Goal: Navigation & Orientation: Find specific page/section

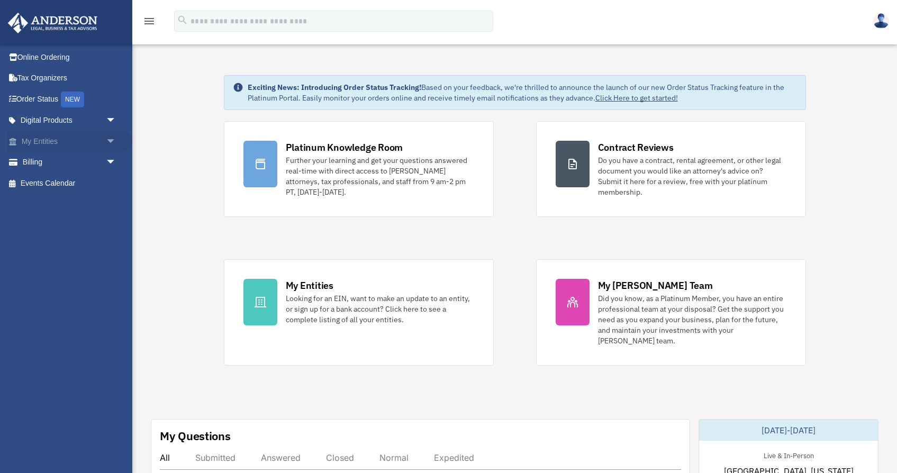
click at [98, 144] on link "My Entities arrow_drop_down" at bounding box center [69, 141] width 125 height 21
click at [113, 140] on span "arrow_drop_down" at bounding box center [116, 142] width 21 height 22
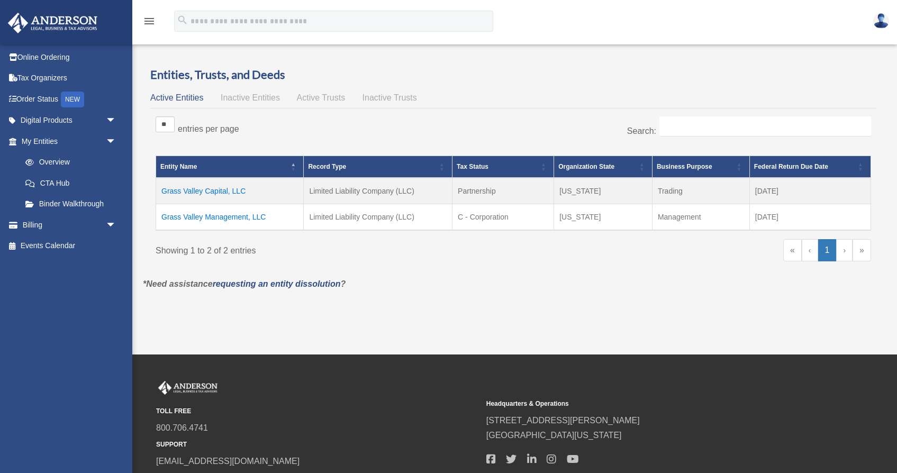
click at [56, 160] on link "Overview" at bounding box center [68, 162] width 107 height 21
click at [82, 205] on link "Binder Walkthrough" at bounding box center [73, 204] width 117 height 21
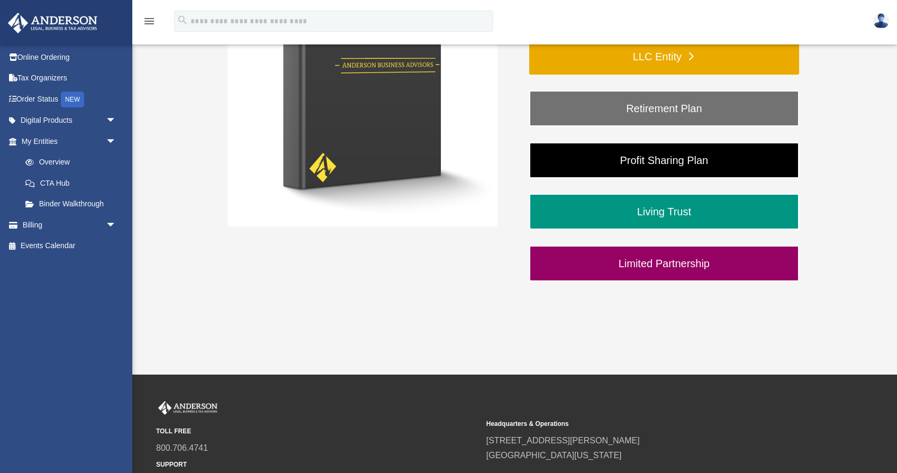
scroll to position [290, 0]
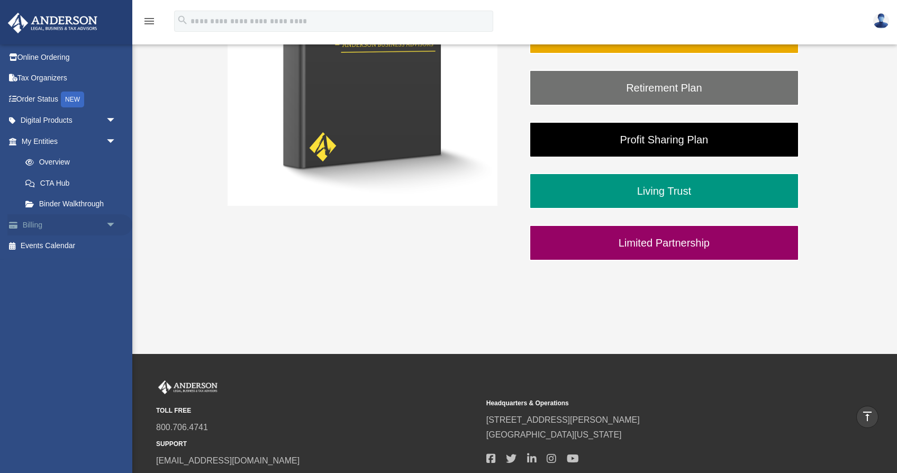
click at [90, 223] on link "Billing arrow_drop_down" at bounding box center [69, 224] width 125 height 21
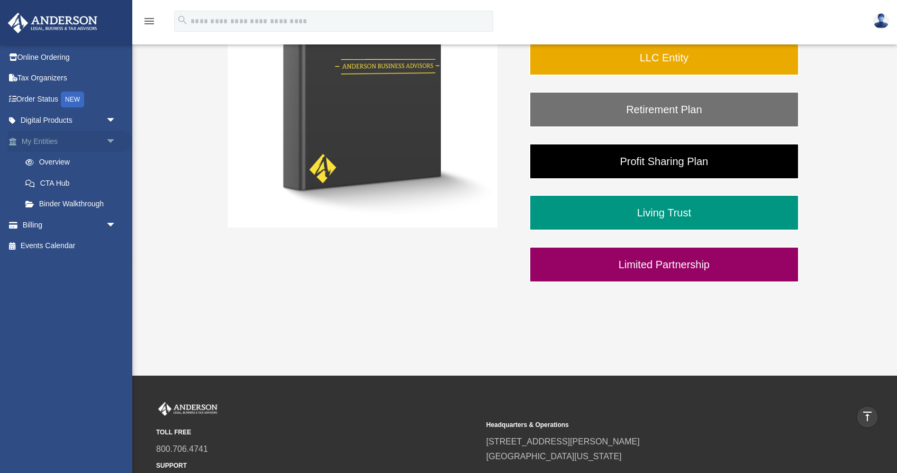
scroll to position [266, 0]
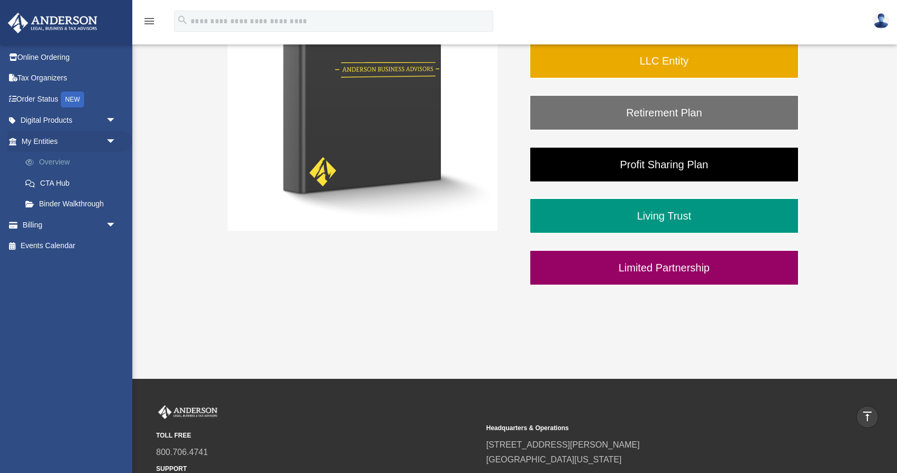
click at [65, 162] on link "Overview" at bounding box center [73, 162] width 117 height 21
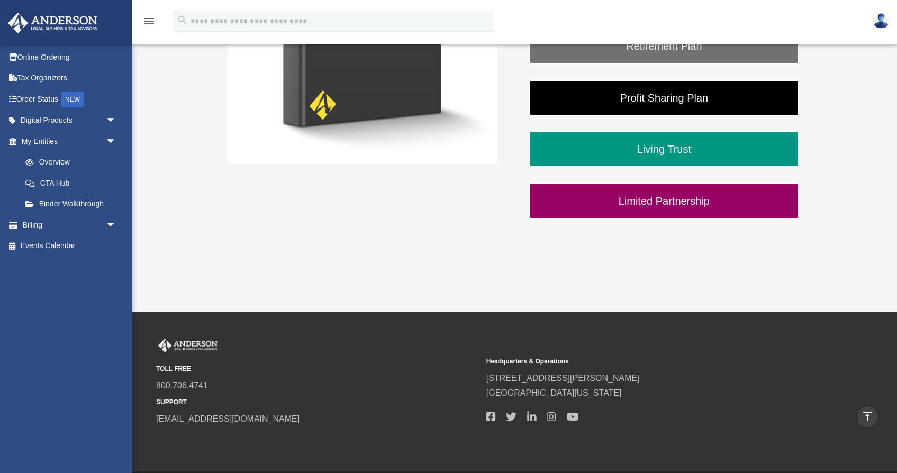
scroll to position [370, 0]
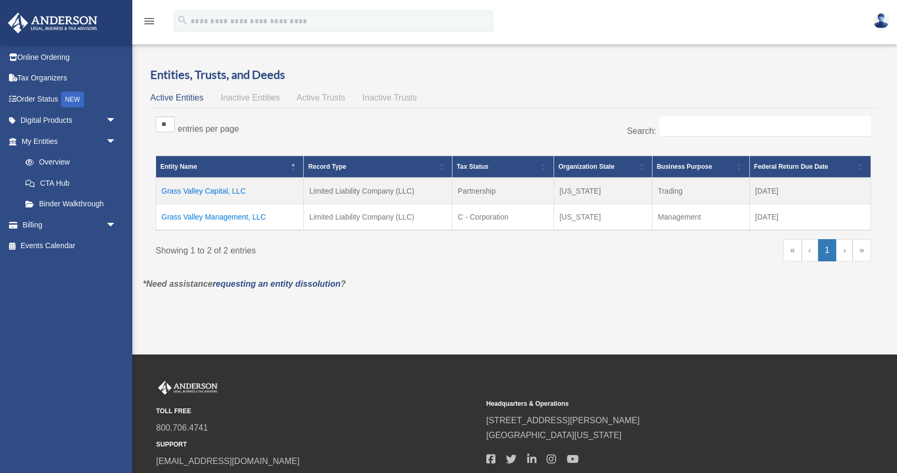
click at [372, 99] on span "Inactive Trusts" at bounding box center [389, 97] width 54 height 9
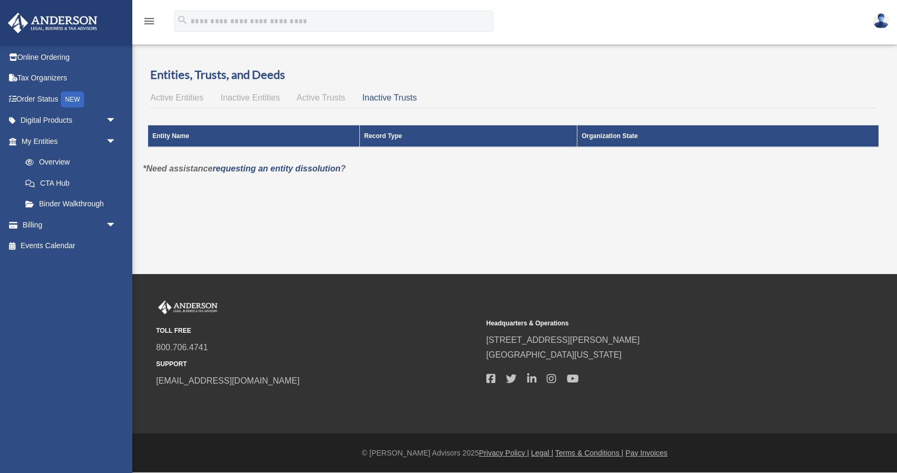
click at [319, 99] on span "Active Trusts" at bounding box center [321, 97] width 49 height 9
click at [258, 98] on span "Inactive Entities" at bounding box center [250, 97] width 59 height 9
click at [202, 97] on span "Active Entities" at bounding box center [176, 97] width 53 height 9
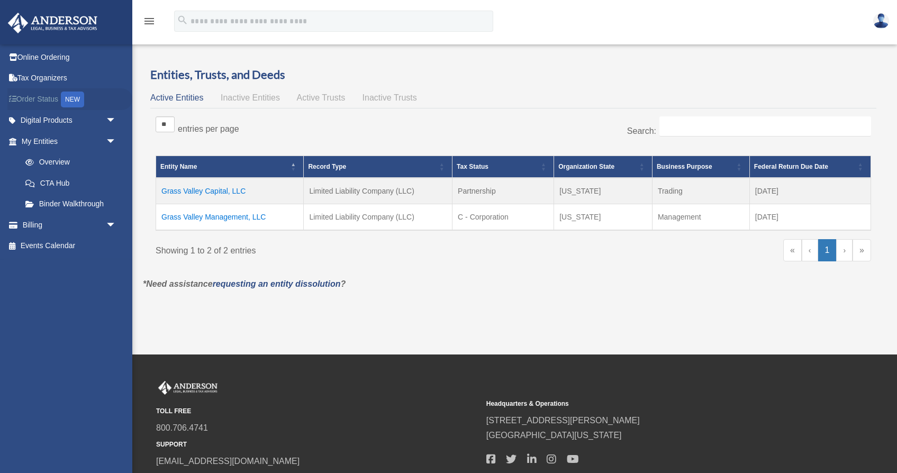
click at [76, 100] on div "NEW" at bounding box center [72, 100] width 23 height 16
